Goal: Find specific page/section: Find specific page/section

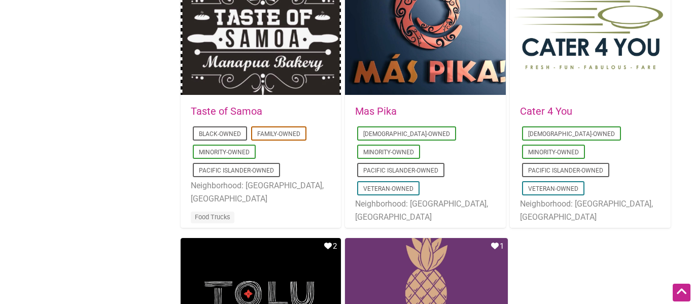
scroll to position [1449, 0]
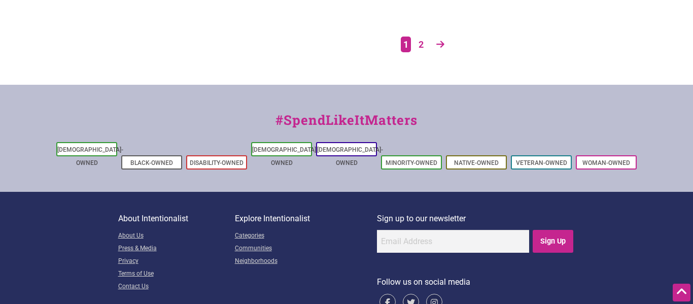
scroll to position [1963, 0]
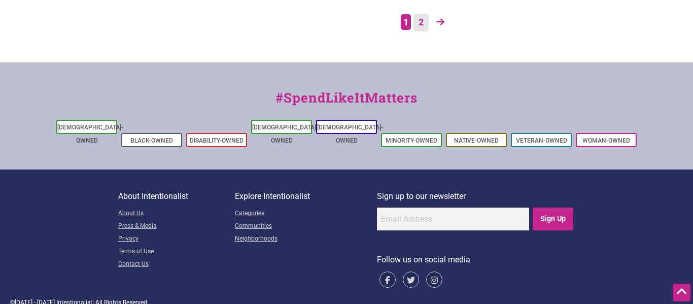
click at [423, 25] on link "2" at bounding box center [420, 23] width 15 height 18
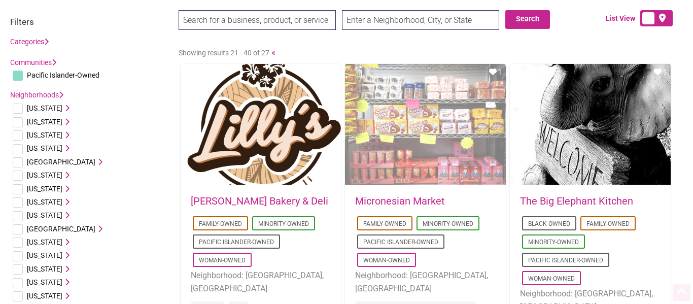
scroll to position [63, 0]
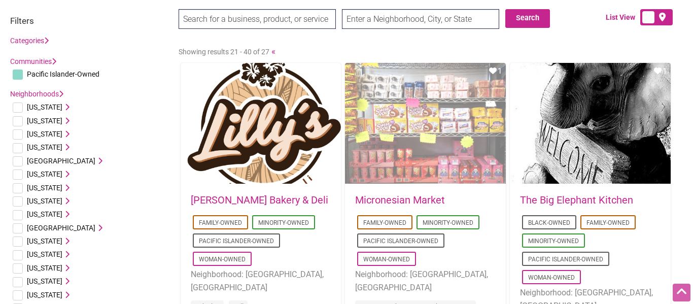
click at [441, 182] on div "Favorite Count 1" at bounding box center [425, 124] width 161 height 122
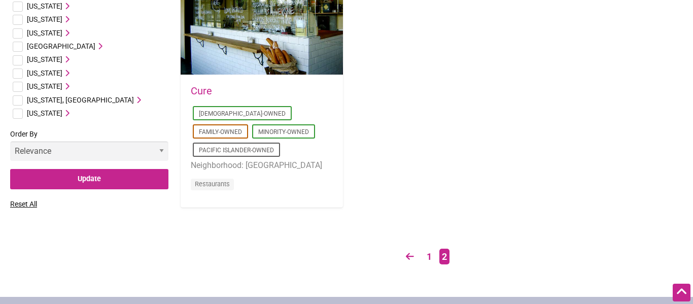
scroll to position [699, 0]
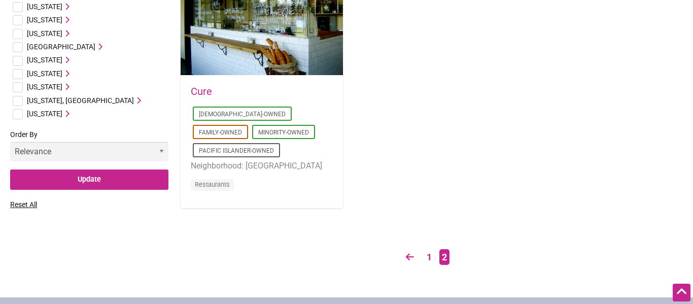
click at [20, 115] on input "checkbox" at bounding box center [18, 114] width 10 height 10
checkbox input "true"
click at [65, 114] on icon at bounding box center [65, 113] width 7 height 7
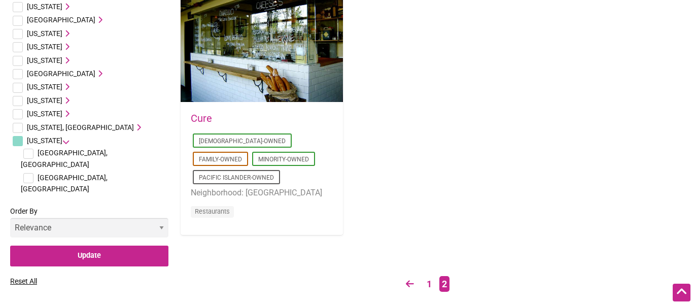
scroll to position [668, 0]
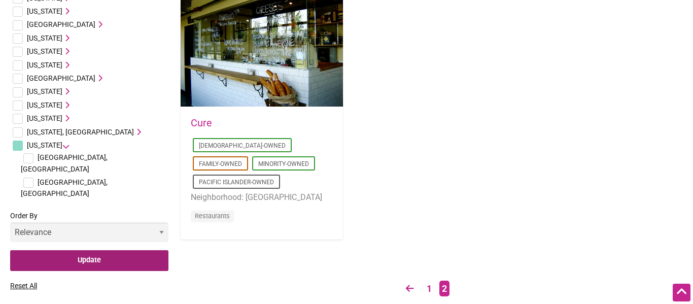
click at [128, 250] on input "Update" at bounding box center [89, 260] width 158 height 21
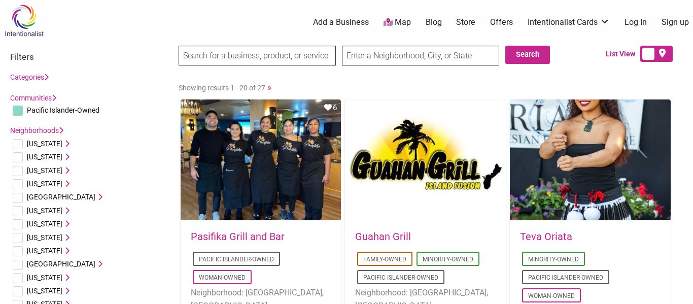
click at [17, 114] on input "checkbox" at bounding box center [18, 111] width 10 height 10
checkbox input "false"
click at [55, 98] on icon at bounding box center [54, 97] width 5 height 7
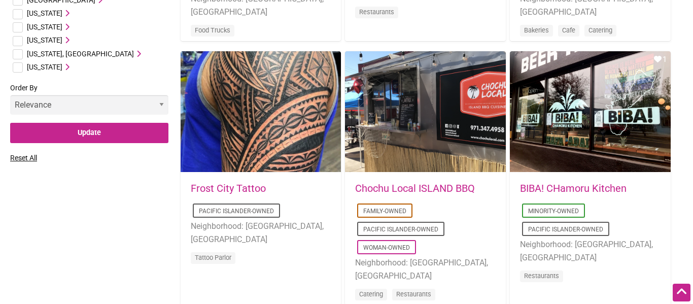
scroll to position [829, 0]
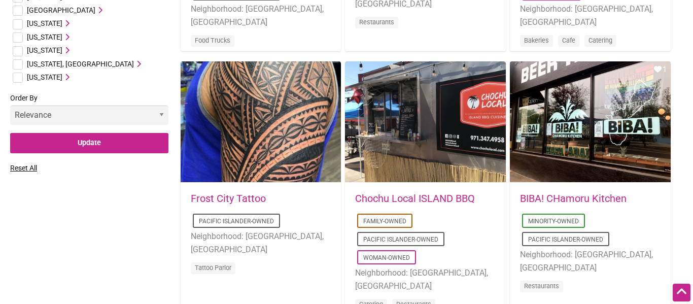
click at [16, 80] on input "checkbox" at bounding box center [18, 78] width 10 height 10
checkbox input "true"
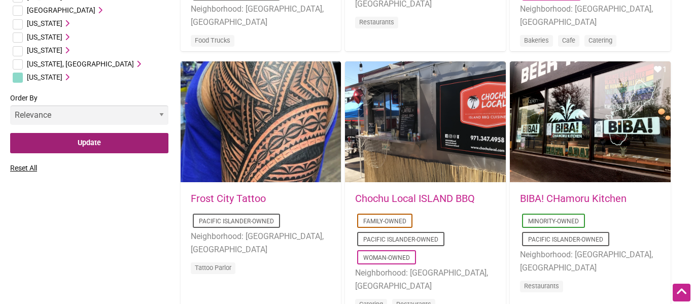
click at [116, 140] on input "Update" at bounding box center [89, 143] width 158 height 21
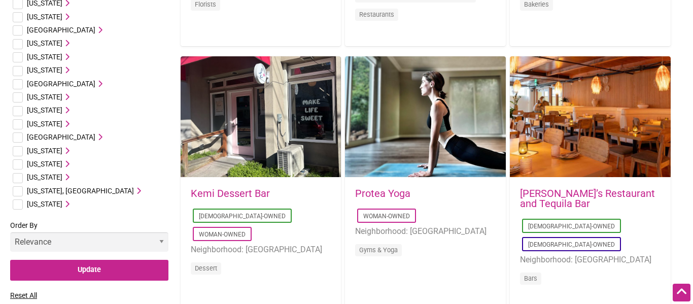
scroll to position [572, 0]
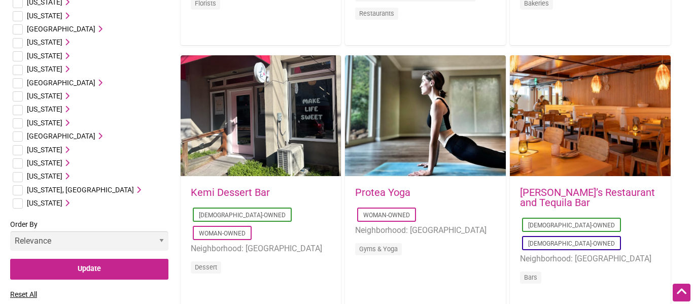
click at [65, 201] on icon at bounding box center [65, 202] width 7 height 7
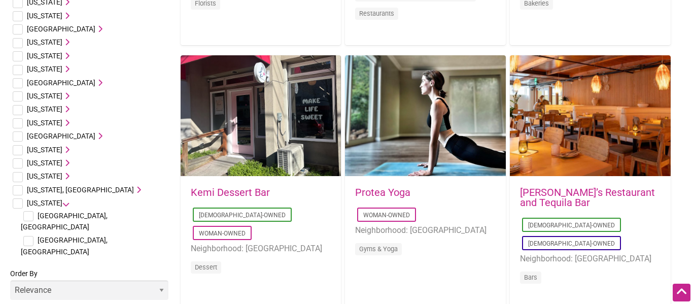
click at [30, 215] on input "checkbox" at bounding box center [28, 216] width 10 height 10
checkbox input "true"
click at [29, 236] on input "checkbox" at bounding box center [28, 241] width 10 height 10
checkbox input "true"
click at [15, 200] on input "checkbox" at bounding box center [18, 203] width 10 height 10
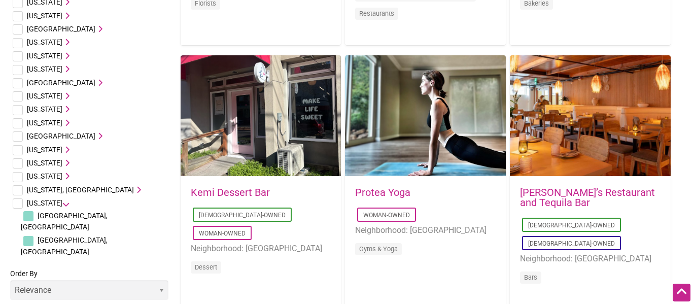
checkbox input "true"
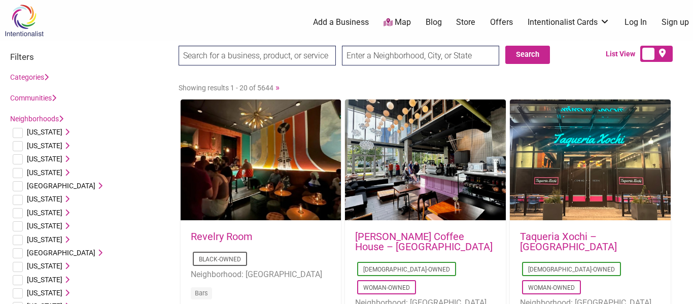
click at [390, 56] on input "text" at bounding box center [420, 56] width 157 height 20
type input "Wisconsin"
click at [179, 46] on input "Search" at bounding box center [198, 56] width 39 height 21
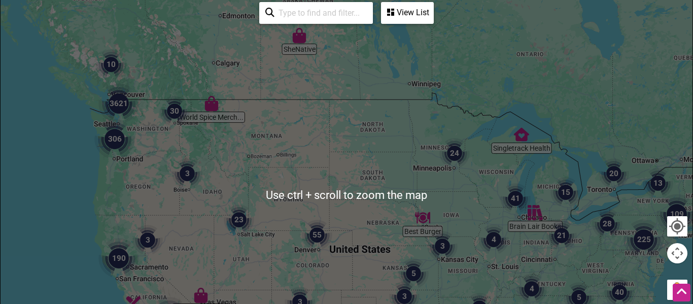
scroll to position [155, 0]
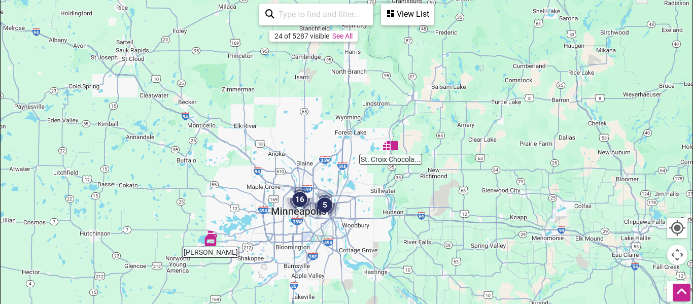
click at [299, 199] on img "16" at bounding box center [300, 199] width 30 height 30
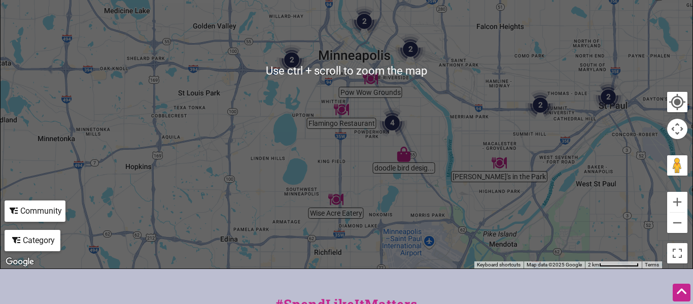
scroll to position [487, 0]
